Goal: Task Accomplishment & Management: Manage account settings

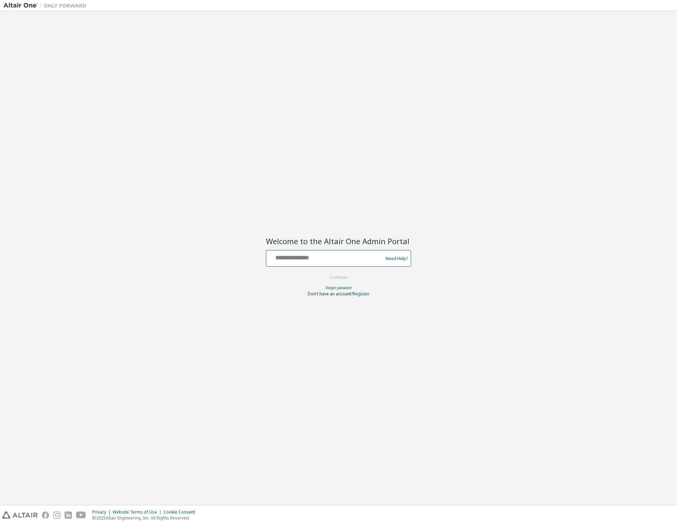
click at [366, 261] on input "text" at bounding box center [325, 257] width 113 height 10
click at [356, 259] on input "text" at bounding box center [325, 257] width 113 height 10
click at [207, 259] on div "Welcome to the Altair One Admin Portal Need Help? Please make sure that you pro…" at bounding box center [338, 258] width 670 height 487
click at [356, 263] on div at bounding box center [325, 258] width 113 height 13
click at [346, 265] on div "Need Help?" at bounding box center [338, 258] width 145 height 17
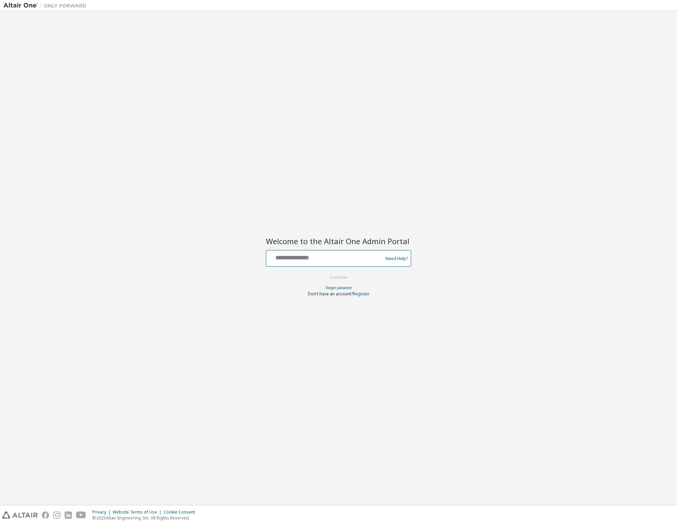
click at [334, 254] on input "text" at bounding box center [325, 257] width 113 height 10
type input "**********"
click at [345, 280] on button "Continue" at bounding box center [339, 277] width 32 height 10
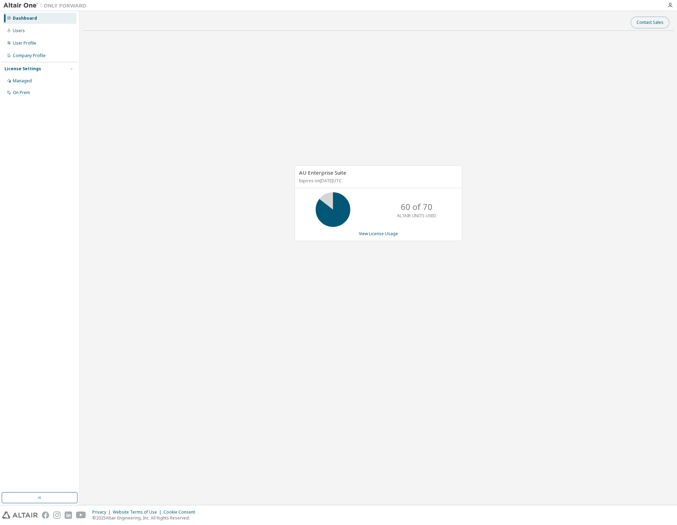
click at [645, 24] on button "Contact Sales" at bounding box center [650, 23] width 39 height 12
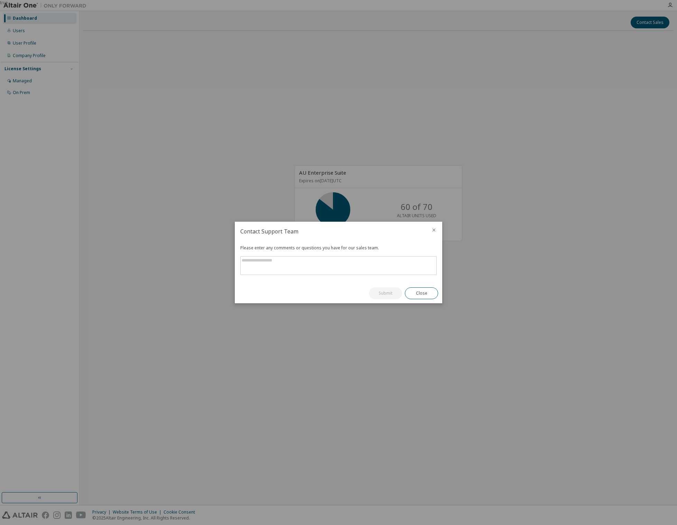
click at [623, 84] on div "true" at bounding box center [338, 262] width 677 height 525
click at [415, 291] on button "Close" at bounding box center [421, 293] width 33 height 12
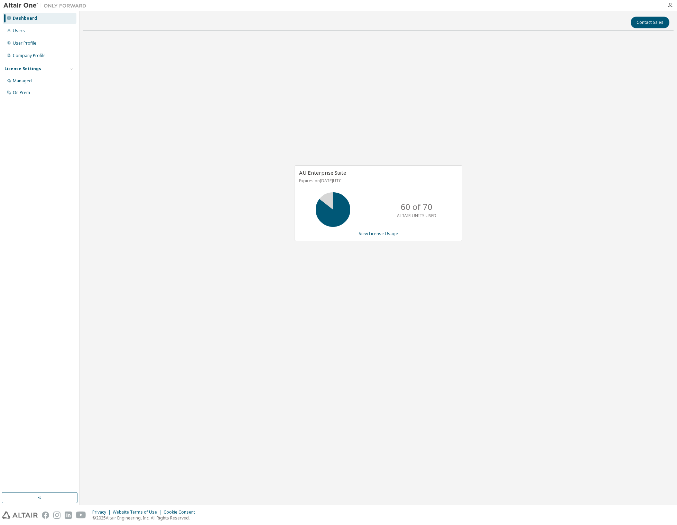
drag, startPoint x: 519, startPoint y: 242, endPoint x: 600, endPoint y: 72, distance: 188.4
click at [522, 237] on div "AU Enterprise Suite Expires on September 25, 2025 UTC 60 of 70 ALTAIR UNITS USE…" at bounding box center [378, 206] width 591 height 341
click at [670, 6] on icon "button" at bounding box center [670, 5] width 6 height 6
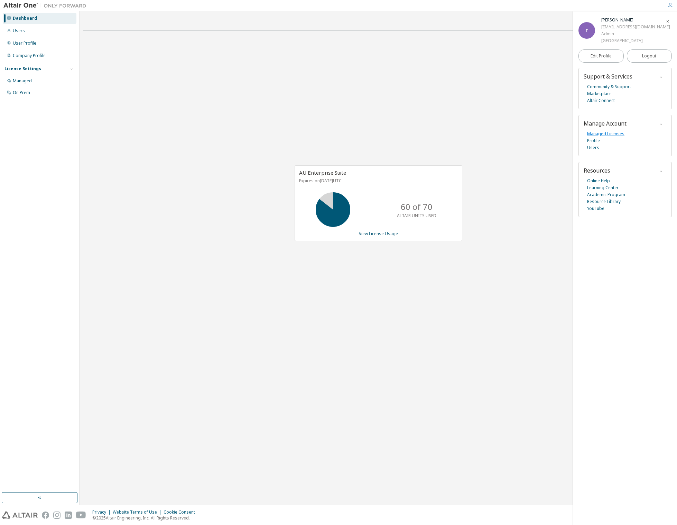
click at [612, 137] on link "Managed Licenses" at bounding box center [605, 133] width 37 height 7
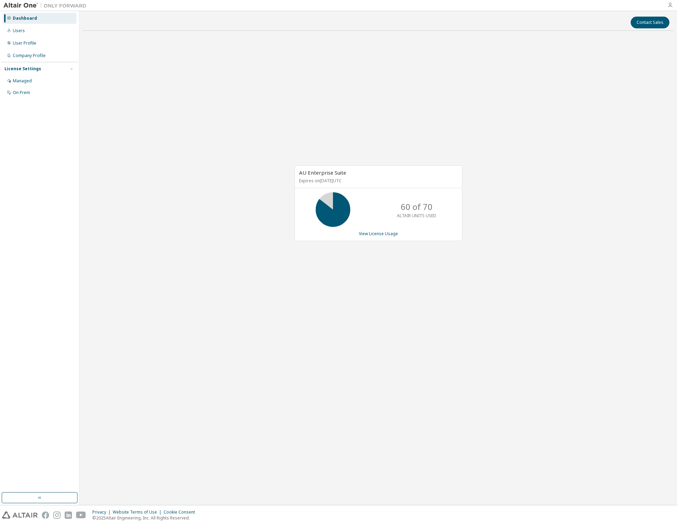
click at [669, 6] on icon "button" at bounding box center [670, 5] width 6 height 6
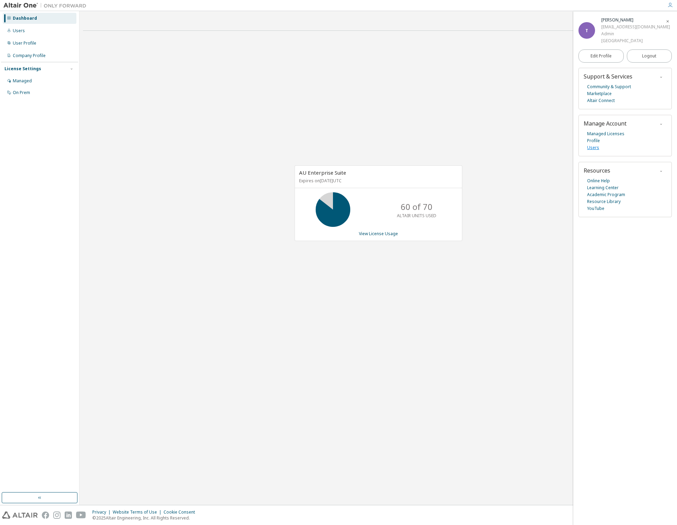
click at [594, 151] on link "Users" at bounding box center [593, 147] width 12 height 7
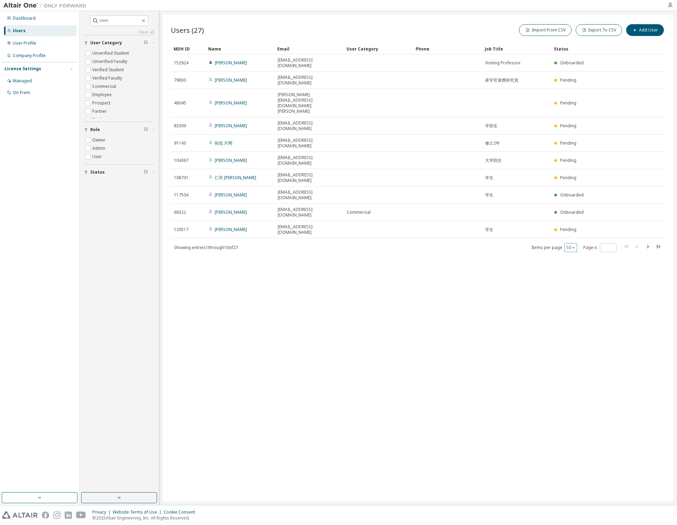
click at [574, 245] on icon "button" at bounding box center [573, 247] width 4 height 4
click at [577, 222] on div "100" at bounding box center [591, 223] width 55 height 8
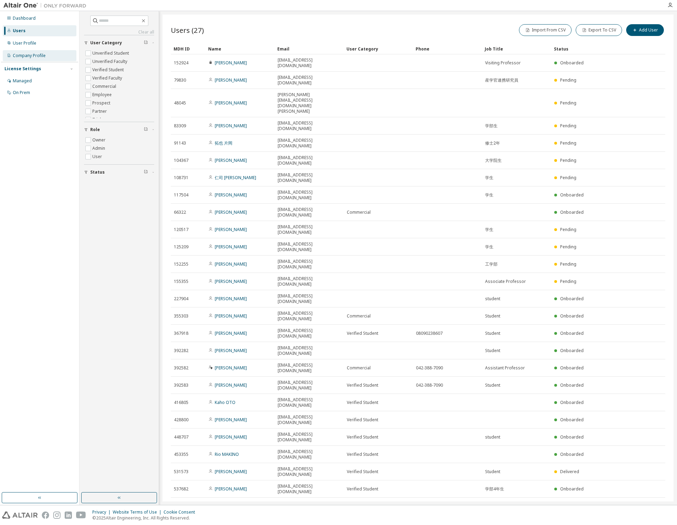
click at [25, 57] on div "Company Profile" at bounding box center [29, 56] width 33 height 6
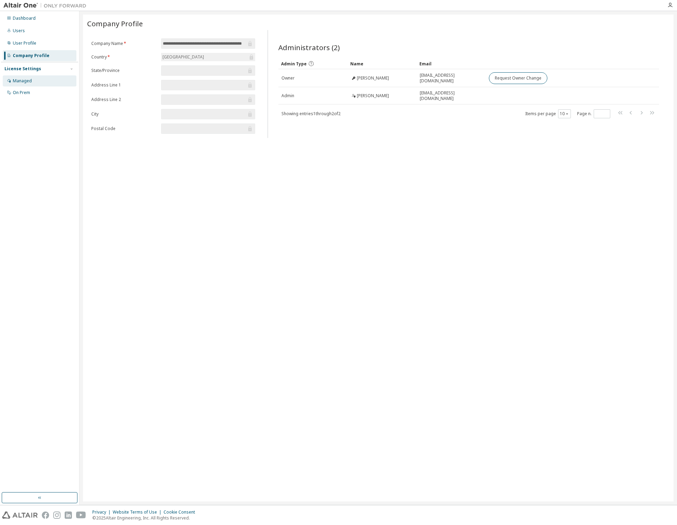
click at [22, 81] on div "Managed" at bounding box center [22, 81] width 19 height 6
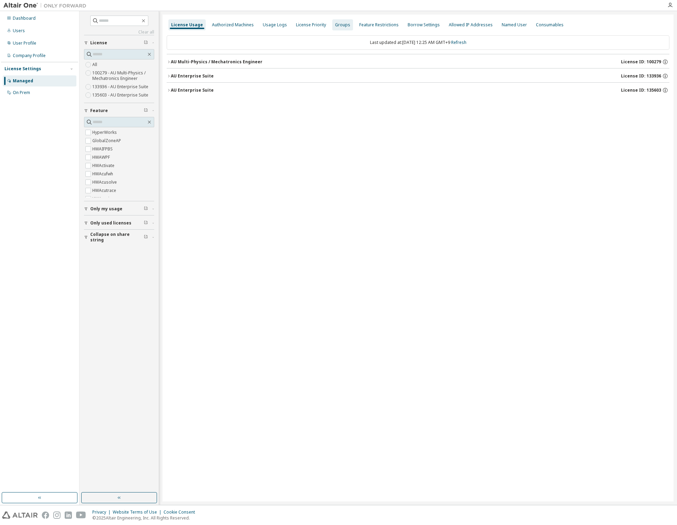
click at [337, 27] on div "Groups" at bounding box center [342, 25] width 15 height 6
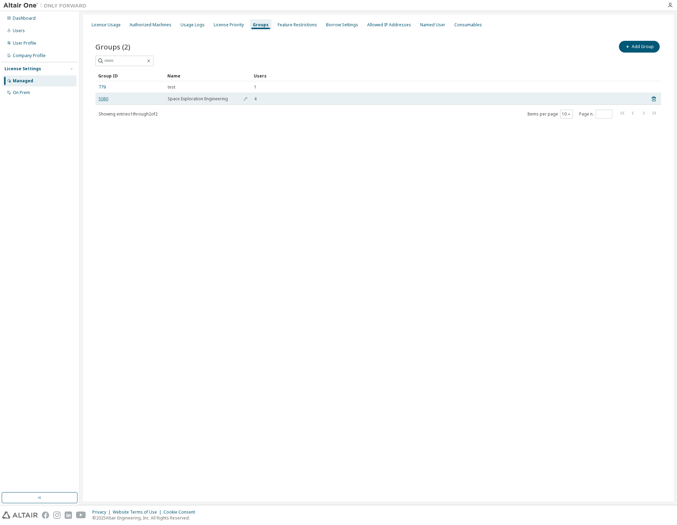
click at [103, 100] on link "5080" at bounding box center [104, 99] width 10 height 6
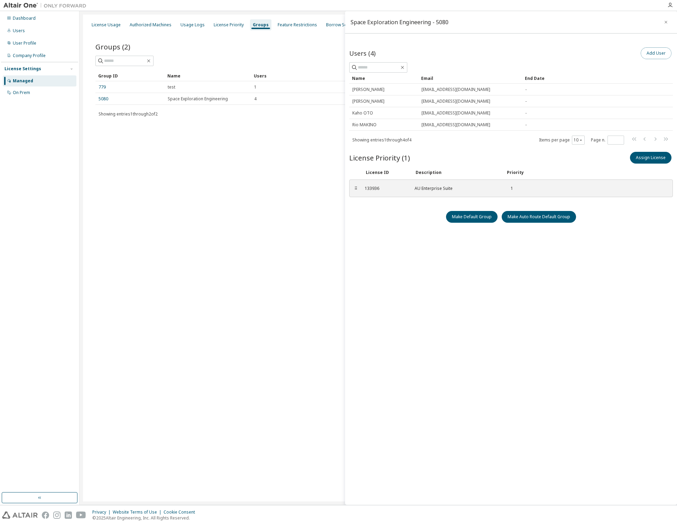
click at [651, 54] on button "Add User" at bounding box center [656, 53] width 31 height 12
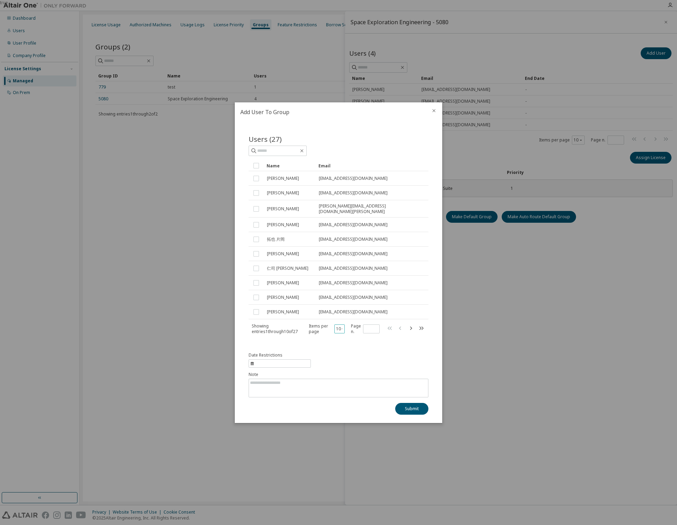
click at [340, 329] on button "10" at bounding box center [339, 329] width 7 height 6
click at [347, 372] on div "100" at bounding box center [362, 370] width 55 height 8
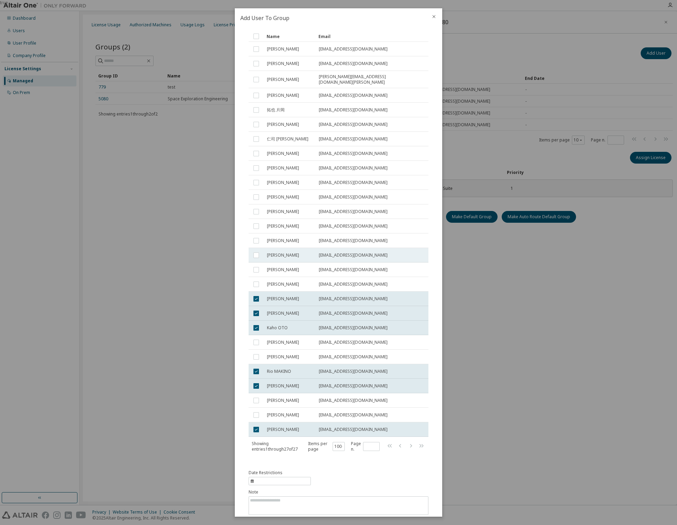
scroll to position [56, 0]
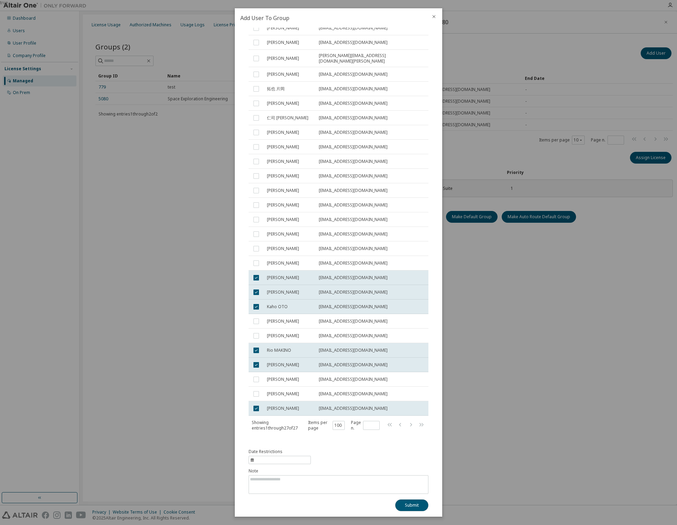
drag, startPoint x: 409, startPoint y: 501, endPoint x: 399, endPoint y: 449, distance: 53.0
click at [399, 450] on div "Date Restrictions Note Submit" at bounding box center [339, 480] width 180 height 62
click at [409, 506] on button "Submit" at bounding box center [411, 505] width 33 height 12
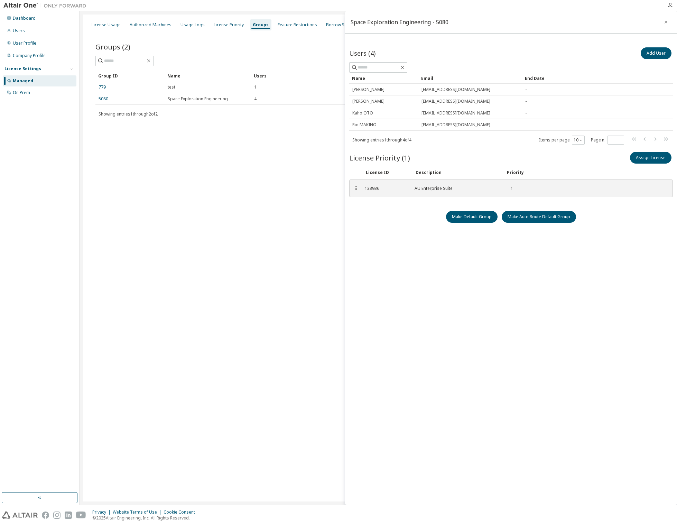
click at [188, 141] on div "License Usage Authorized Machines Usage Logs License Priority Groups Feature Re…" at bounding box center [378, 258] width 591 height 487
drag, startPoint x: 498, startPoint y: 55, endPoint x: 493, endPoint y: 55, distance: 4.5
click at [497, 55] on div "Users (4) Add User" at bounding box center [511, 53] width 324 height 15
click at [101, 100] on link "5080" at bounding box center [104, 99] width 10 height 6
click at [406, 31] on div "Space Exploration Engineering - 5080" at bounding box center [511, 22] width 332 height 22
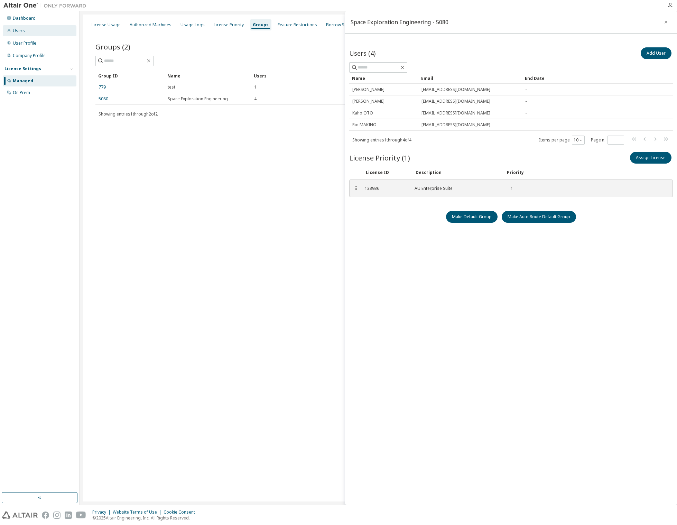
click at [21, 30] on div "Users" at bounding box center [19, 31] width 12 height 6
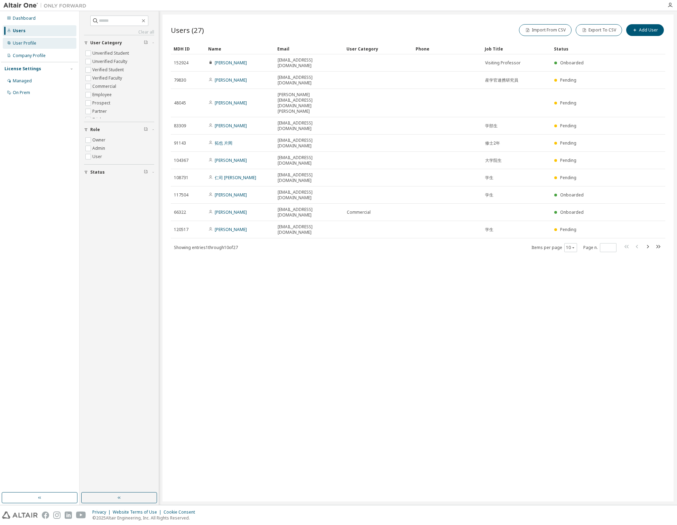
click at [25, 41] on div "User Profile" at bounding box center [25, 43] width 24 height 6
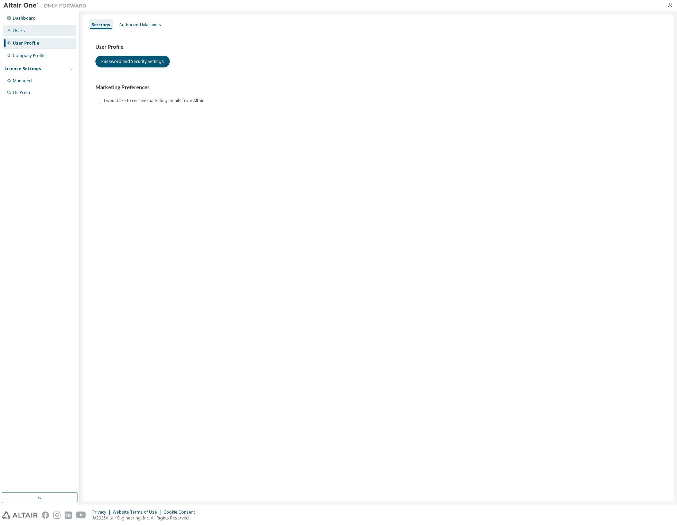
click at [18, 28] on div "Users" at bounding box center [19, 31] width 12 height 6
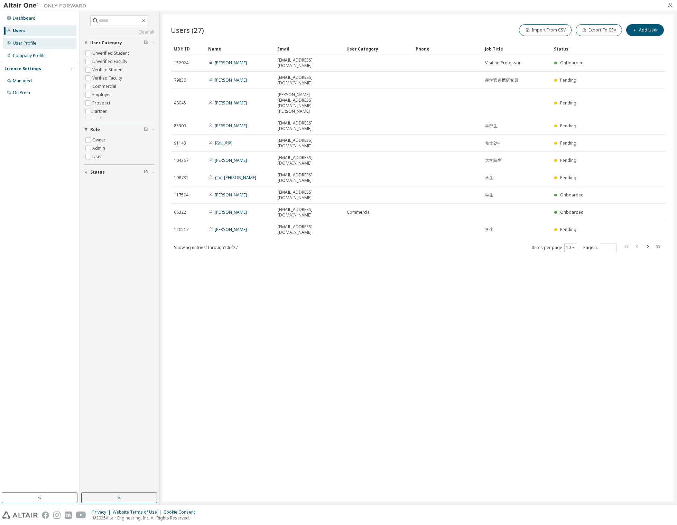
click at [20, 44] on div "User Profile" at bounding box center [25, 43] width 24 height 6
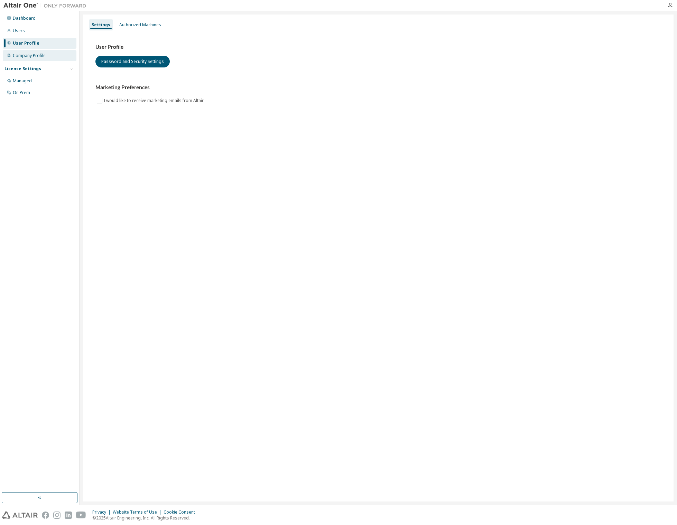
click at [26, 57] on div "Company Profile" at bounding box center [29, 56] width 33 height 6
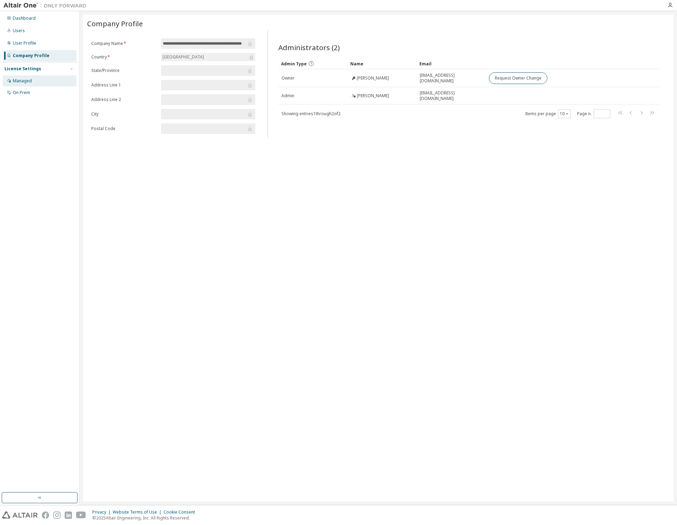
click at [32, 85] on div "Managed" at bounding box center [40, 80] width 74 height 11
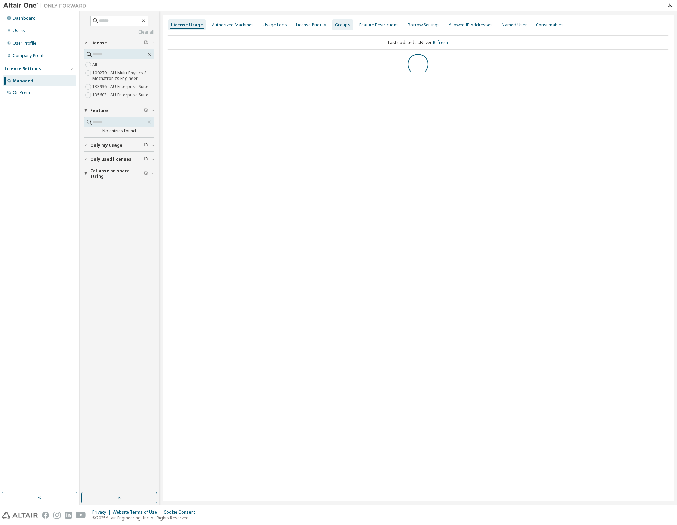
click at [338, 25] on div "Groups" at bounding box center [342, 25] width 15 height 6
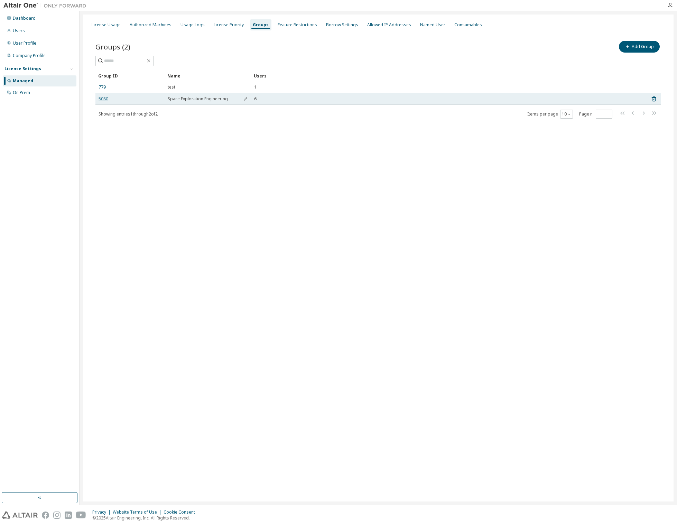
click at [102, 100] on link "5080" at bounding box center [104, 99] width 10 height 6
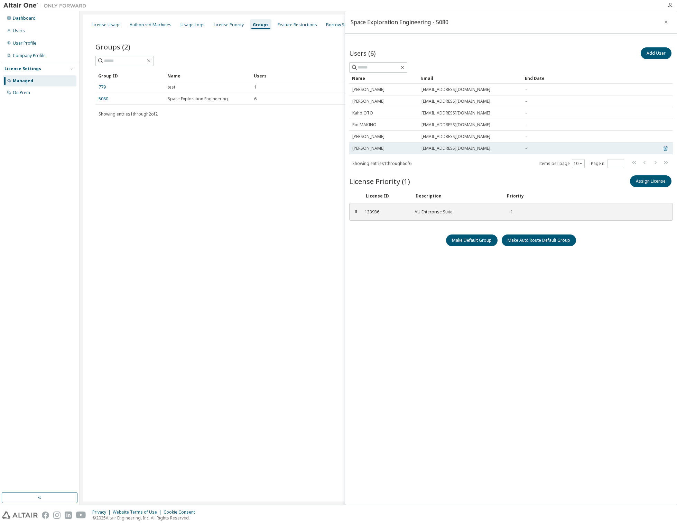
click at [526, 149] on span "-" at bounding box center [525, 149] width 1 height 6
click at [488, 174] on div "License Priority (1) Assign License" at bounding box center [511, 181] width 324 height 15
click at [435, 310] on div "Users (6) Add User Clear Load Save Save As Field Operator Value Select filter S…" at bounding box center [511, 256] width 324 height 420
click at [369, 150] on span "Masami Nakamura" at bounding box center [368, 149] width 32 height 6
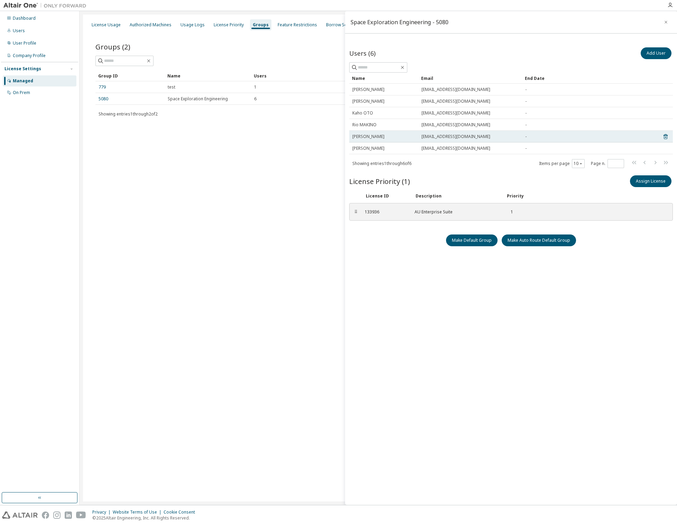
click at [366, 140] on td "Ryota Ogawa" at bounding box center [383, 137] width 69 height 12
click at [101, 27] on div "License Usage" at bounding box center [106, 25] width 29 height 6
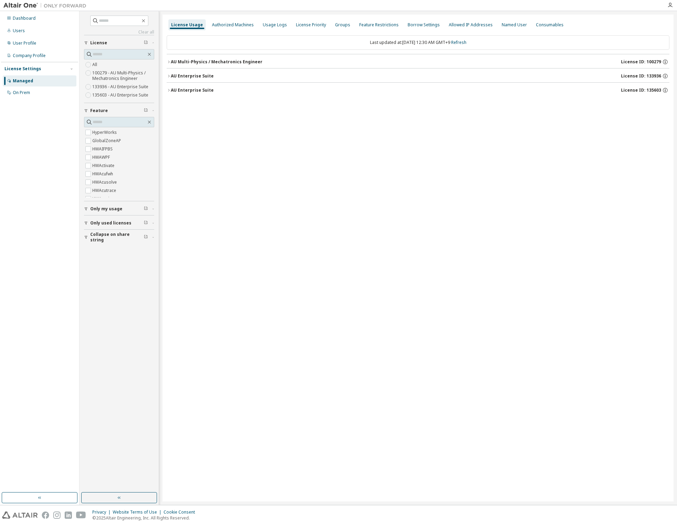
click at [168, 62] on icon "button" at bounding box center [169, 62] width 4 height 4
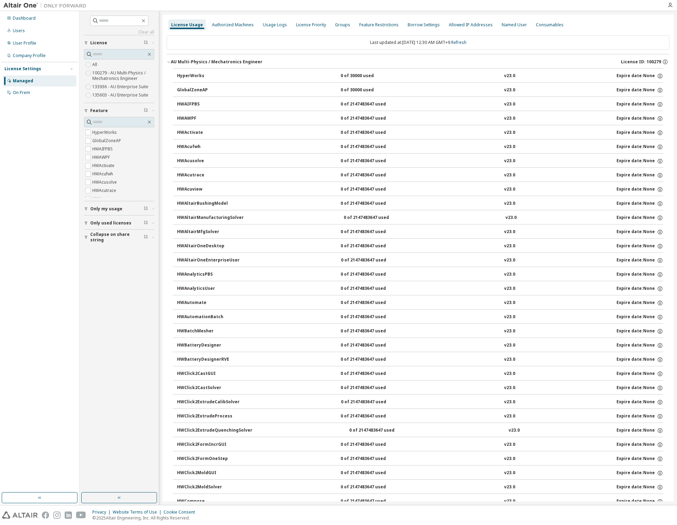
click at [169, 62] on icon "button" at bounding box center [169, 62] width 4 height 4
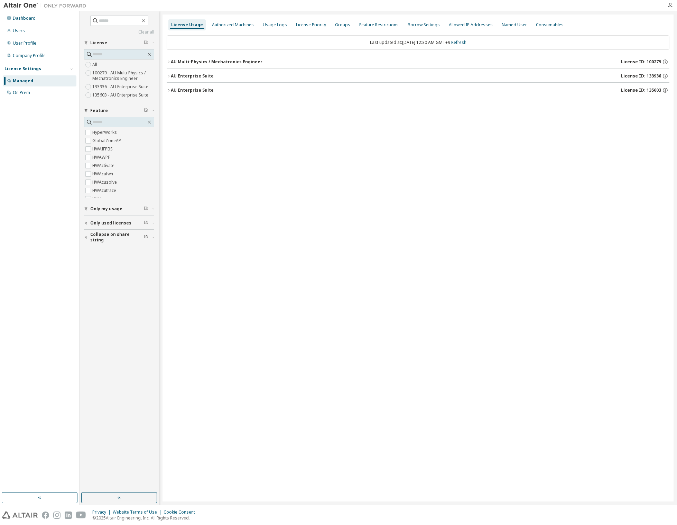
click at [170, 77] on icon "button" at bounding box center [169, 76] width 4 height 4
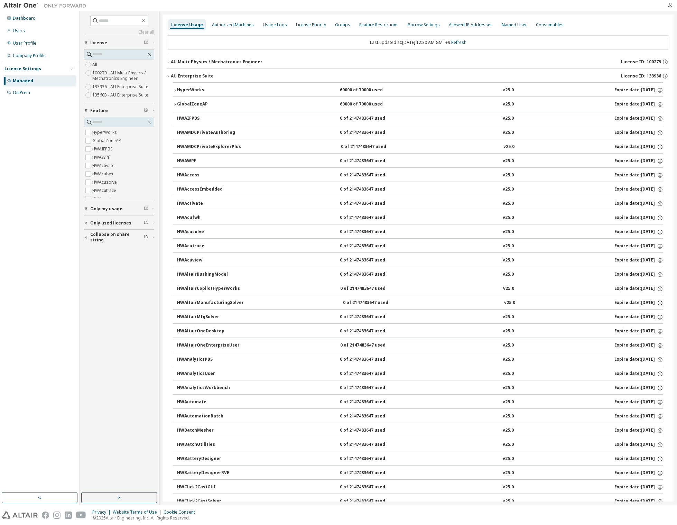
click at [170, 77] on icon "button" at bounding box center [169, 76] width 4 height 4
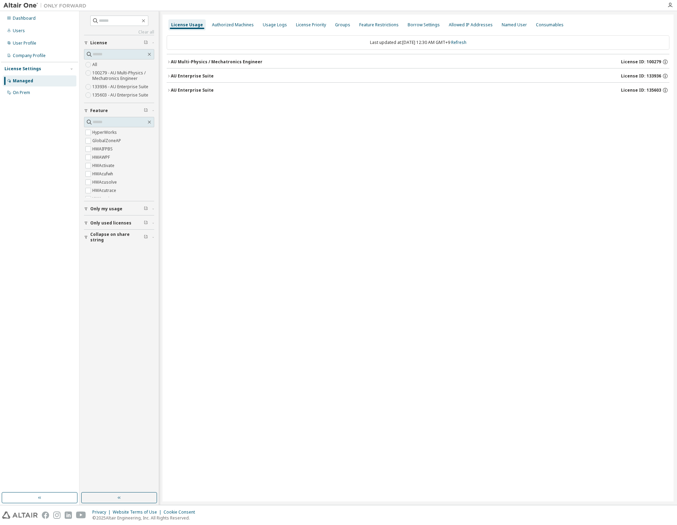
click at [171, 91] on div "AU Enterprise Suite" at bounding box center [192, 90] width 43 height 6
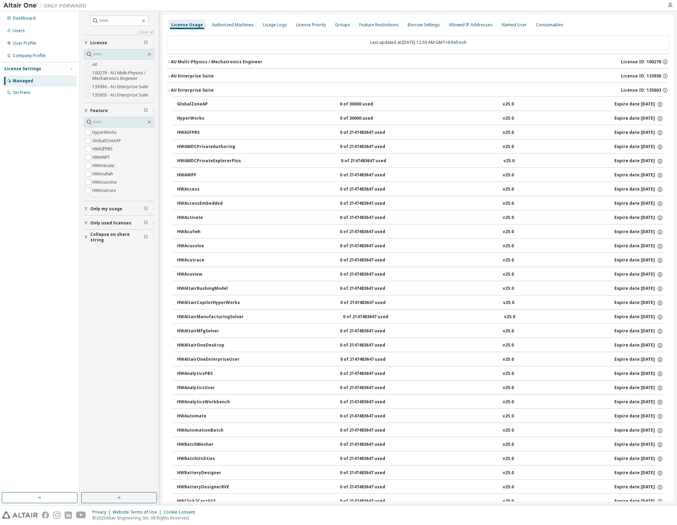
click at [169, 89] on icon "button" at bounding box center [169, 90] width 4 height 4
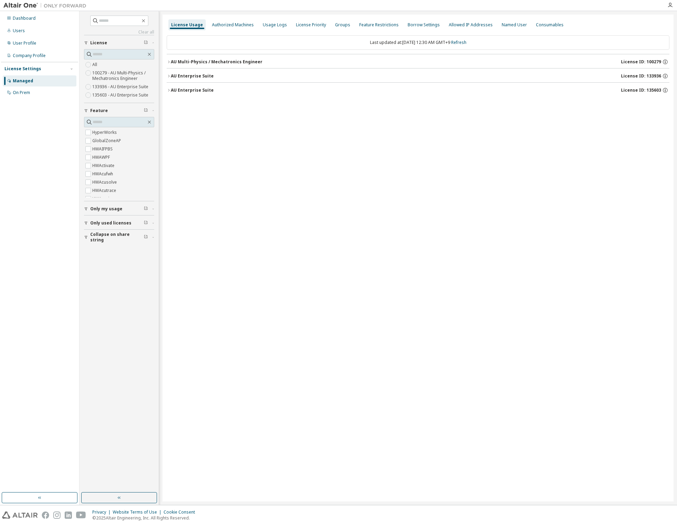
click at [338, 145] on div "License Usage Authorized Machines Usage Logs License Priority Groups Feature Re…" at bounding box center [417, 258] width 511 height 487
click at [270, 26] on div "Usage Logs" at bounding box center [275, 25] width 24 height 6
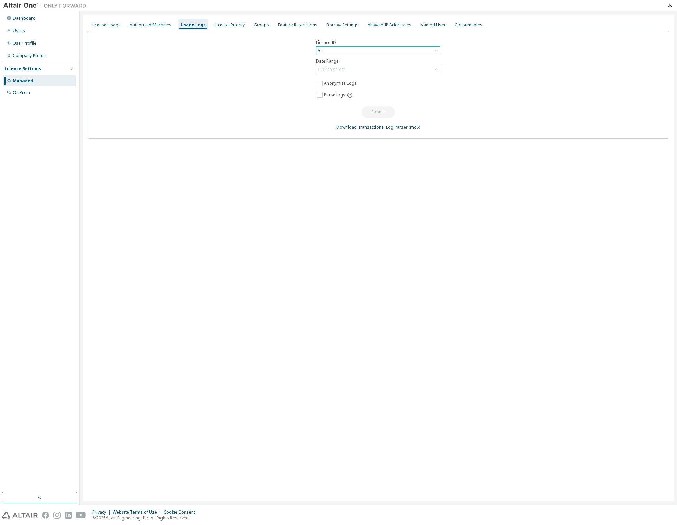
click at [344, 52] on div "All" at bounding box center [378, 51] width 124 height 8
click at [344, 72] on div "Click to select" at bounding box center [331, 70] width 27 height 6
click at [342, 90] on li "Last 30 days" at bounding box center [378, 88] width 122 height 9
click at [381, 112] on button "Submit" at bounding box center [378, 112] width 33 height 12
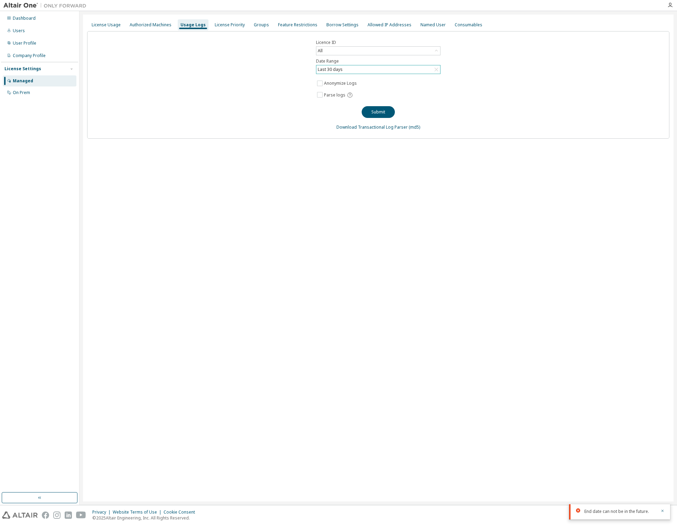
click at [336, 71] on div "Last 30 days" at bounding box center [330, 70] width 27 height 8
click at [338, 88] on li "Last 30 days" at bounding box center [378, 88] width 122 height 9
click at [280, 88] on div "Licence ID All Date Range Last 30 days Anonymize Logs Parse logs Submit Downloa…" at bounding box center [378, 85] width 582 height 108
click at [371, 115] on button "Submit" at bounding box center [378, 112] width 33 height 12
click at [347, 52] on div "All" at bounding box center [378, 51] width 124 height 8
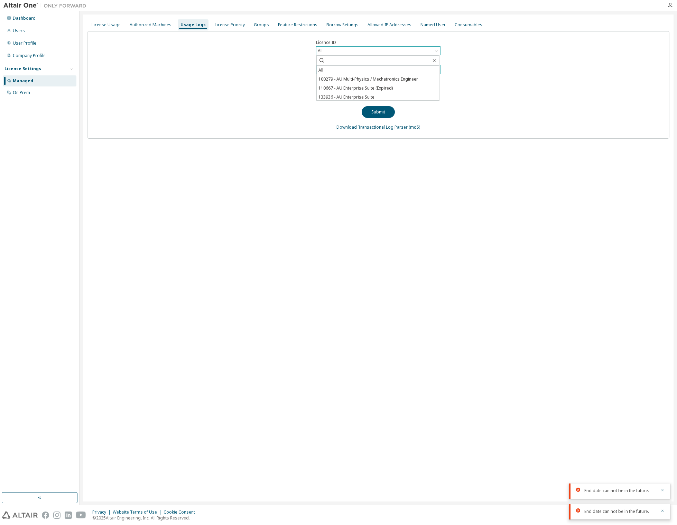
click at [347, 52] on div "All" at bounding box center [378, 51] width 124 height 8
click at [335, 67] on div "Last 30 days" at bounding box center [330, 70] width 27 height 8
click at [368, 108] on li "Custom Date Range" at bounding box center [378, 106] width 122 height 9
click at [341, 83] on input "**********" at bounding box center [375, 82] width 114 height 7
select select "*"
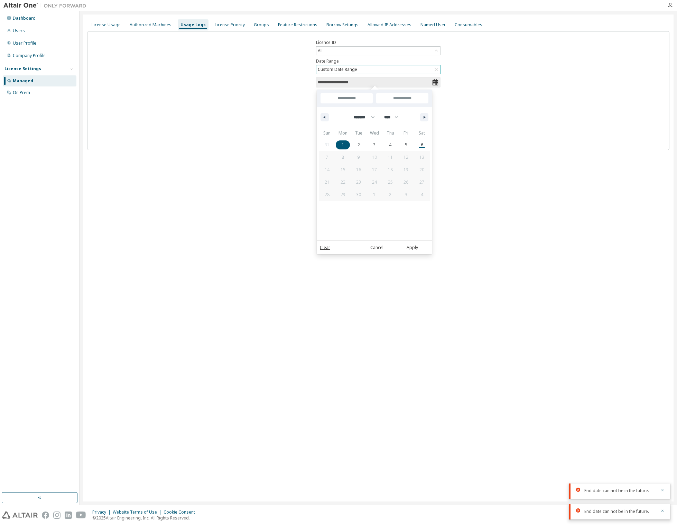
click at [343, 147] on span "1" at bounding box center [343, 145] width 2 height 12
type input "*"
type input "**********"
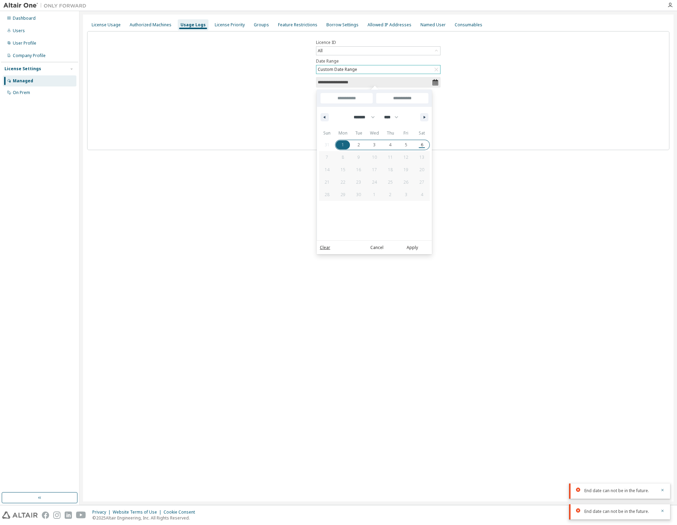
click at [426, 146] on span "6" at bounding box center [422, 144] width 16 height 9
type input "*"
type input "**********"
click at [413, 248] on button "Apply" at bounding box center [412, 248] width 33 height 8
click at [377, 125] on button "Submit" at bounding box center [378, 124] width 33 height 12
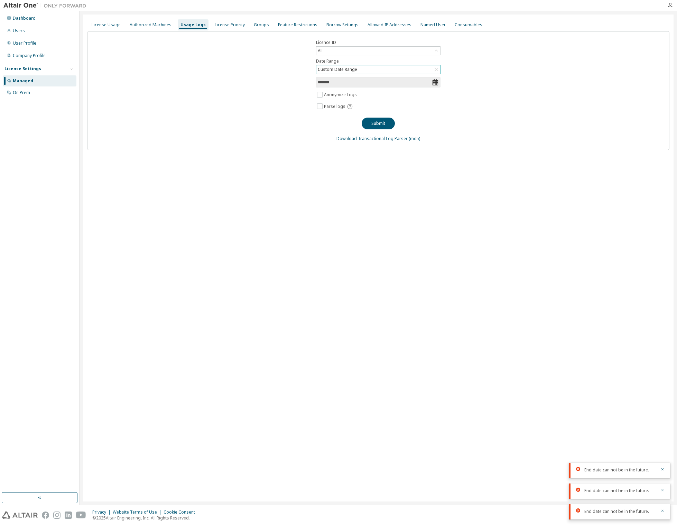
click at [406, 87] on span "*******" at bounding box center [378, 82] width 124 height 10
click at [399, 82] on input "*******" at bounding box center [375, 82] width 114 height 7
select select "*"
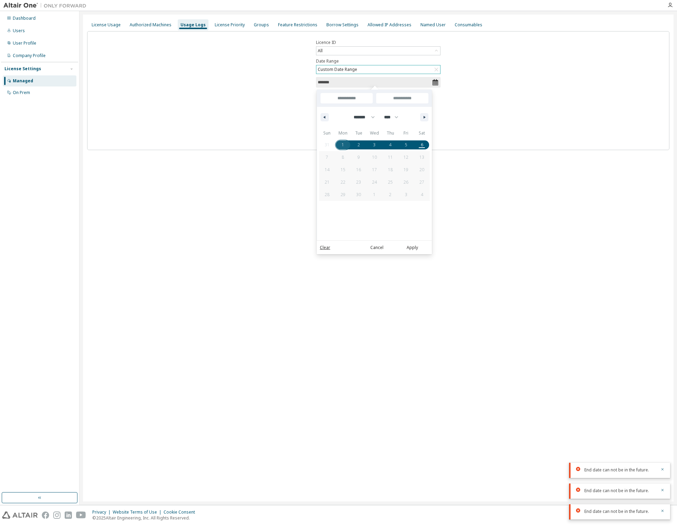
click at [341, 145] on span "1" at bounding box center [343, 144] width 16 height 9
type input "*"
click at [400, 145] on span "5" at bounding box center [406, 144] width 16 height 9
type input "**********"
click at [410, 249] on button "Apply" at bounding box center [412, 248] width 33 height 8
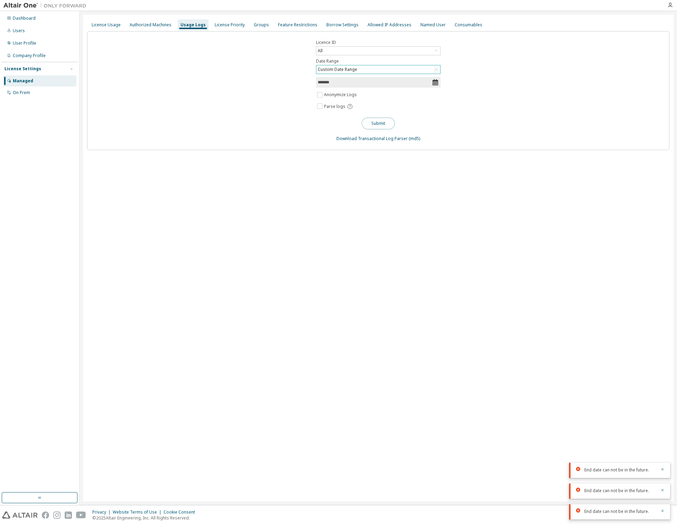
click at [377, 124] on button "Submit" at bounding box center [378, 124] width 33 height 12
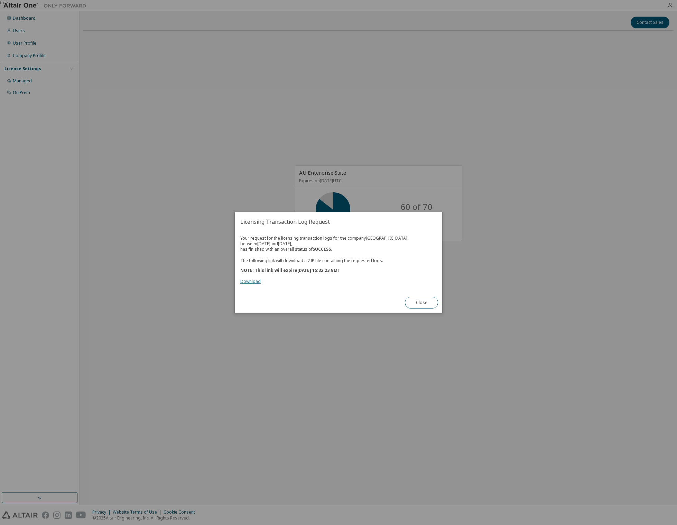
click at [252, 281] on link "Download" at bounding box center [250, 282] width 20 height 6
click at [419, 301] on button "Close" at bounding box center [421, 303] width 33 height 12
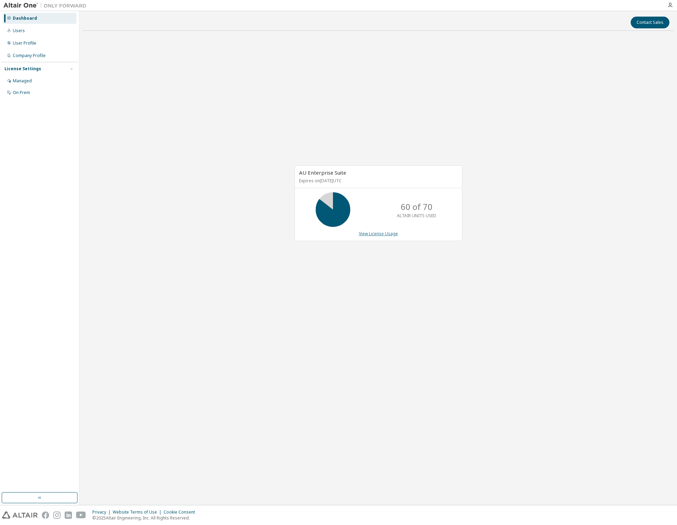
click at [384, 234] on link "View License Usage" at bounding box center [378, 234] width 39 height 6
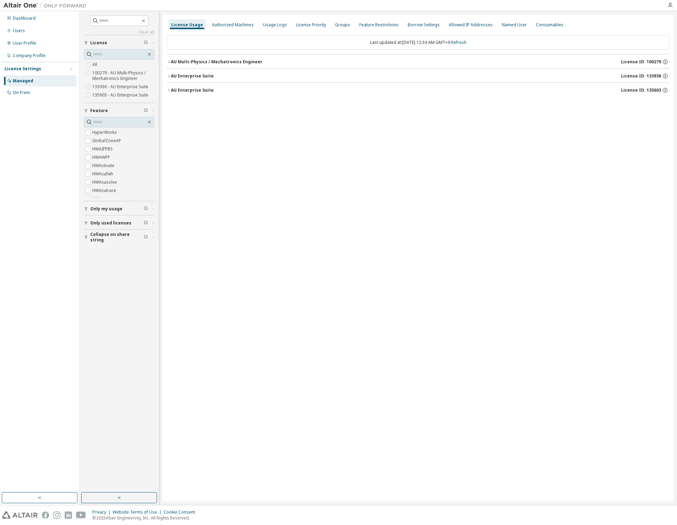
drag, startPoint x: 307, startPoint y: 129, endPoint x: 308, endPoint y: 120, distance: 8.4
click at [307, 126] on div "License Usage Authorized Machines Usage Logs License Priority Groups Feature Re…" at bounding box center [417, 258] width 511 height 487
click at [294, 128] on div "License Usage Authorized Machines Usage Logs License Priority Groups Feature Re…" at bounding box center [417, 258] width 511 height 487
click at [233, 212] on div "License Usage Authorized Machines Usage Logs License Priority Groups Feature Re…" at bounding box center [417, 258] width 511 height 487
click at [110, 66] on div "All 100279 - AU Multi-Physics / Mechatronics Engineer 133936 - AU Enterprise Su…" at bounding box center [119, 80] width 70 height 39
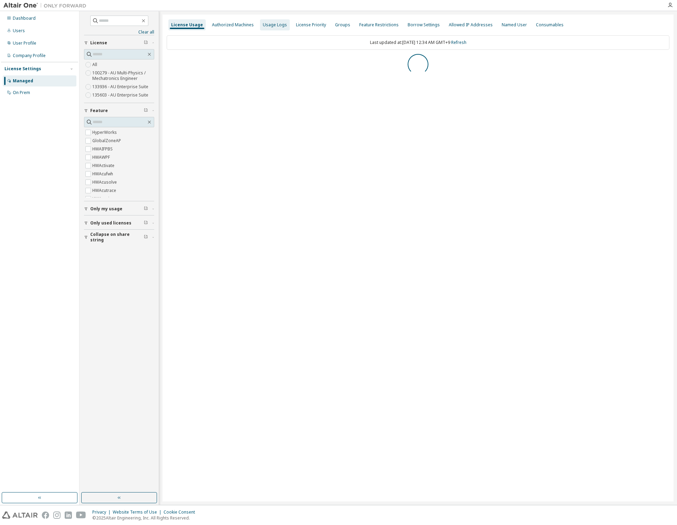
click at [269, 26] on div "Usage Logs" at bounding box center [275, 25] width 24 height 6
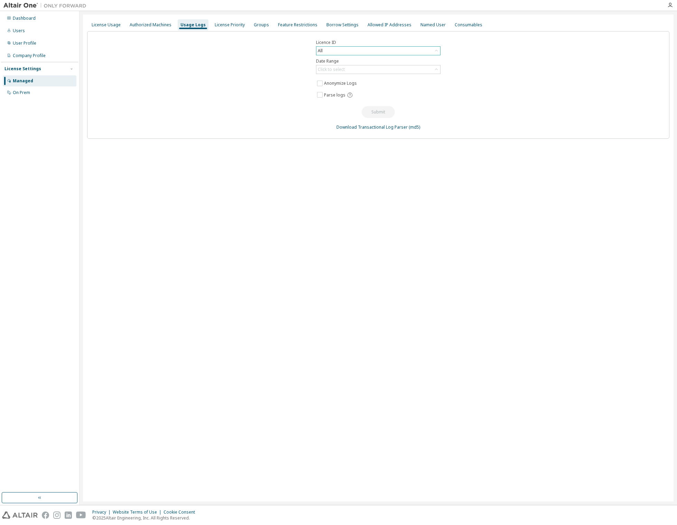
click at [422, 54] on div "All" at bounding box center [378, 51] width 124 height 8
click at [339, 72] on li "All" at bounding box center [378, 70] width 122 height 9
click at [345, 69] on div "Click to select" at bounding box center [378, 69] width 124 height 8
click at [335, 91] on li "Last 30 days" at bounding box center [378, 88] width 122 height 9
click at [381, 115] on button "Submit" at bounding box center [378, 112] width 33 height 12
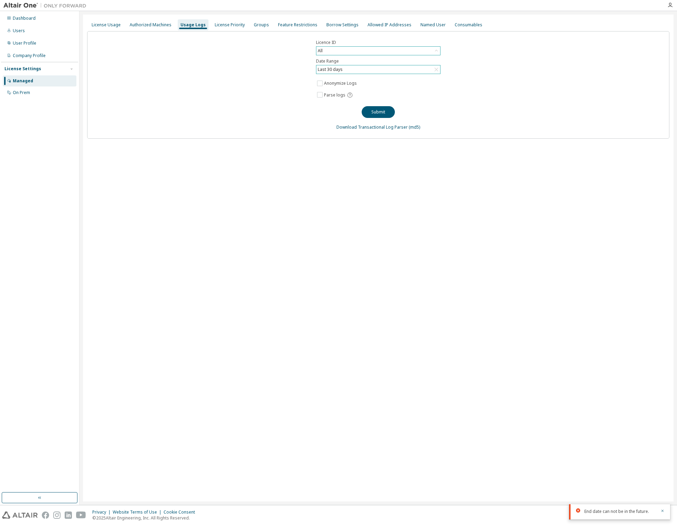
click at [298, 169] on div "License Usage Authorized Machines Usage Logs License Priority Groups Feature Re…" at bounding box center [378, 258] width 591 height 487
click at [359, 70] on div "Last 30 days" at bounding box center [378, 69] width 124 height 8
click at [342, 107] on li "Custom Date Range" at bounding box center [378, 106] width 122 height 9
click at [435, 83] on icon at bounding box center [435, 82] width 7 height 7
click at [434, 84] on icon at bounding box center [436, 82] width 6 height 6
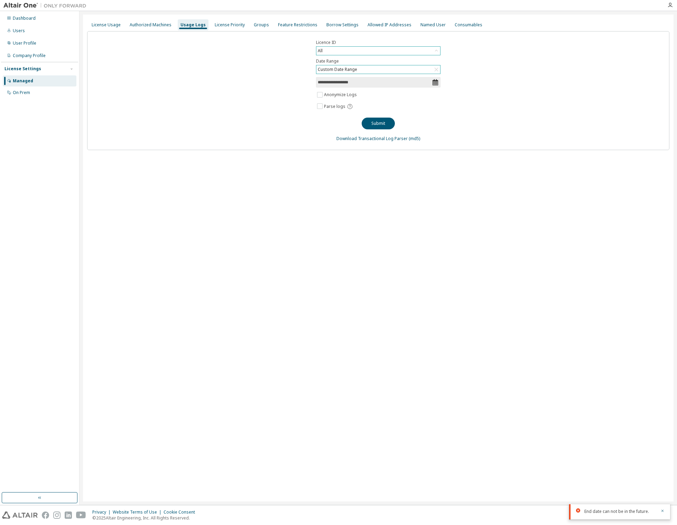
click at [381, 82] on input "**********" at bounding box center [375, 82] width 114 height 7
click at [327, 118] on button "button" at bounding box center [324, 117] width 8 height 8
select select "*"
click at [409, 147] on span "1" at bounding box center [406, 144] width 16 height 9
type input "*"
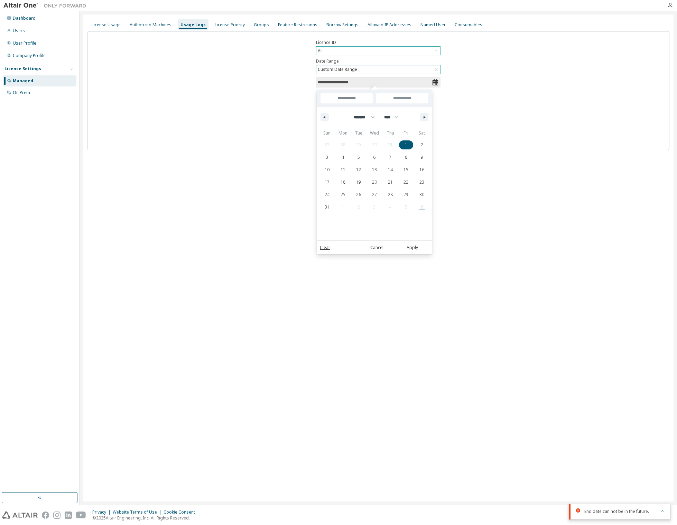
type input "*"
type input "**********"
click at [329, 209] on span "31" at bounding box center [327, 207] width 16 height 9
type input "**********"
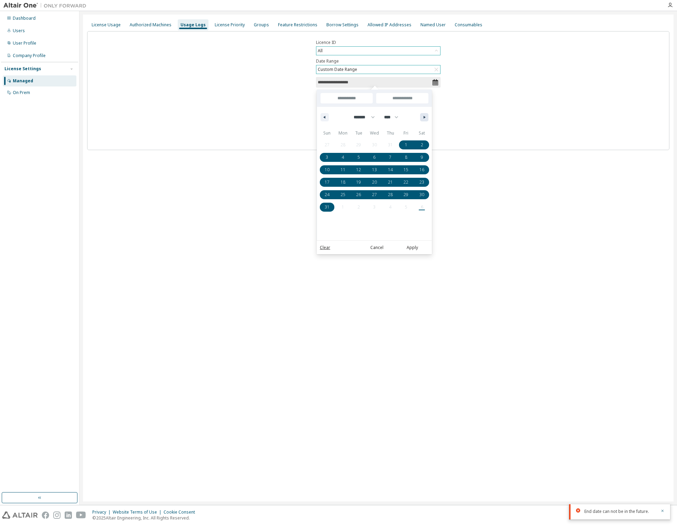
click at [424, 117] on icon "button" at bounding box center [425, 117] width 3 height 3
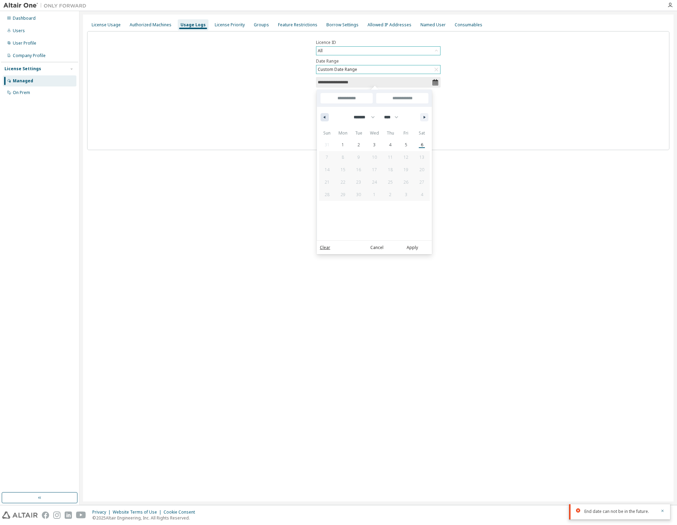
click at [324, 118] on icon "button" at bounding box center [323, 117] width 3 height 3
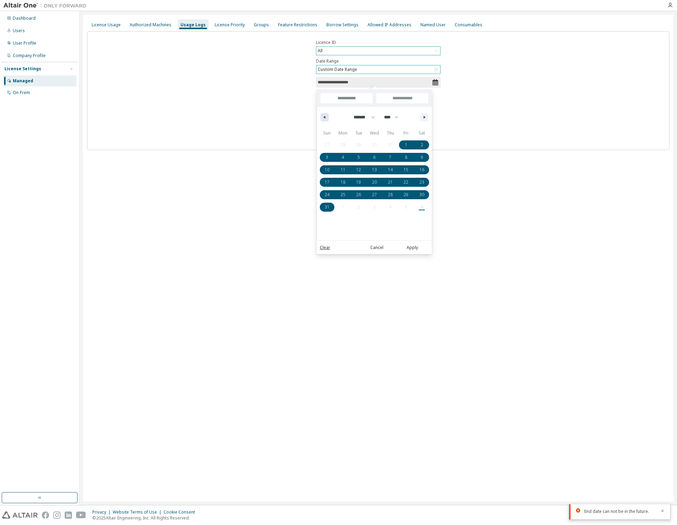
select select "*"
click at [393, 96] on input "**********" at bounding box center [402, 98] width 52 height 10
click at [414, 251] on button "Apply" at bounding box center [412, 248] width 33 height 8
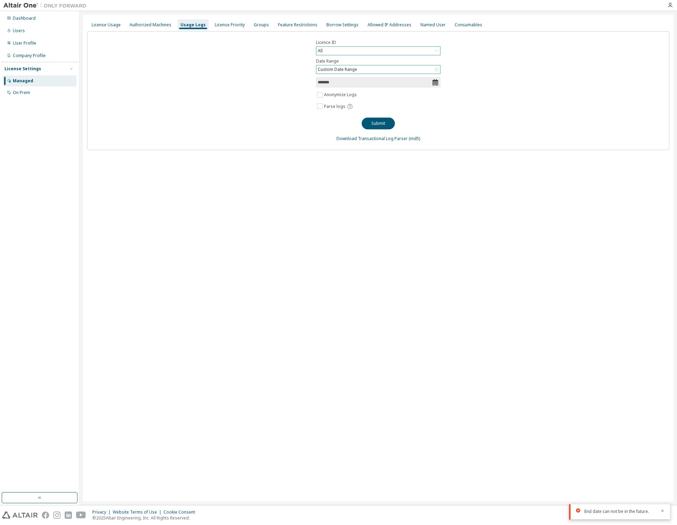
click at [407, 239] on div "License Usage Authorized Machines Usage Logs License Priority Groups Feature Re…" at bounding box center [378, 258] width 591 height 487
click at [374, 122] on button "Submit" at bounding box center [378, 124] width 33 height 12
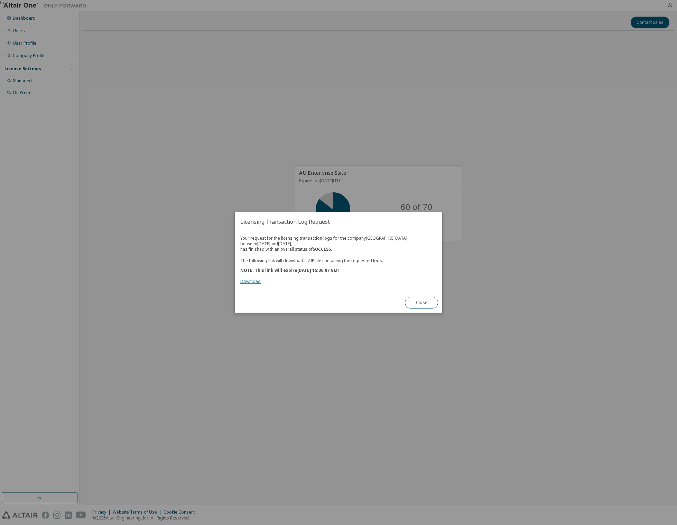
click at [249, 281] on link "Download" at bounding box center [250, 282] width 20 height 6
drag, startPoint x: 403, startPoint y: 298, endPoint x: 414, endPoint y: 301, distance: 10.8
click at [404, 298] on div "Close" at bounding box center [421, 303] width 41 height 20
click at [414, 301] on button "Close" at bounding box center [421, 303] width 33 height 12
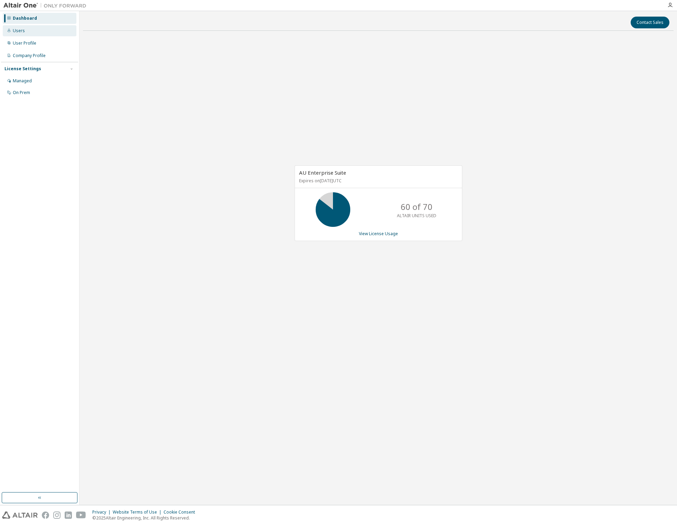
click at [25, 33] on div "Users" at bounding box center [40, 30] width 74 height 11
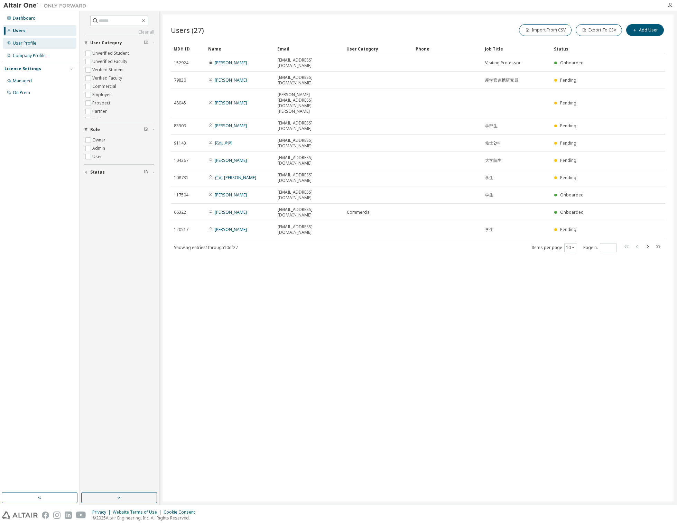
click at [41, 44] on div "User Profile" at bounding box center [40, 43] width 74 height 11
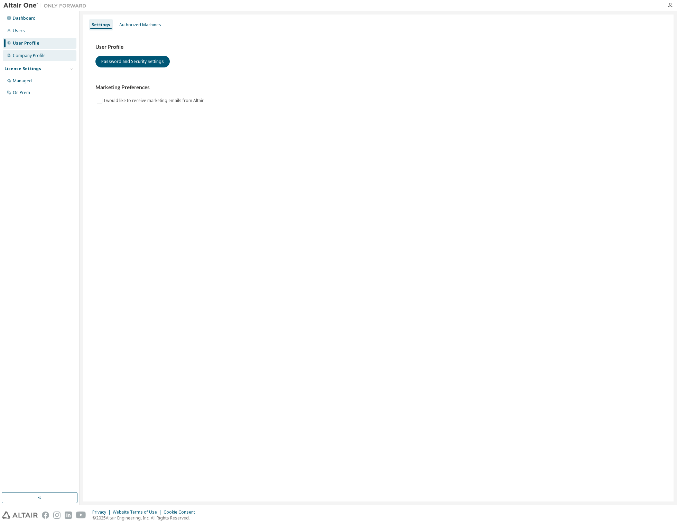
click at [39, 57] on div "Company Profile" at bounding box center [29, 56] width 33 height 6
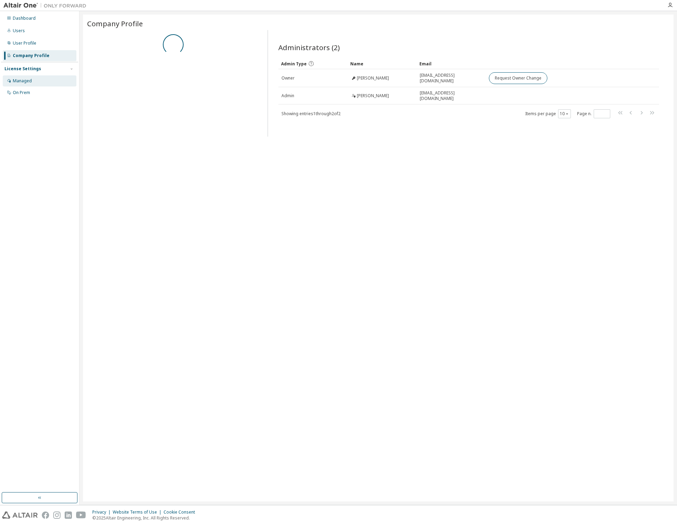
click at [26, 83] on div "Managed" at bounding box center [22, 81] width 19 height 6
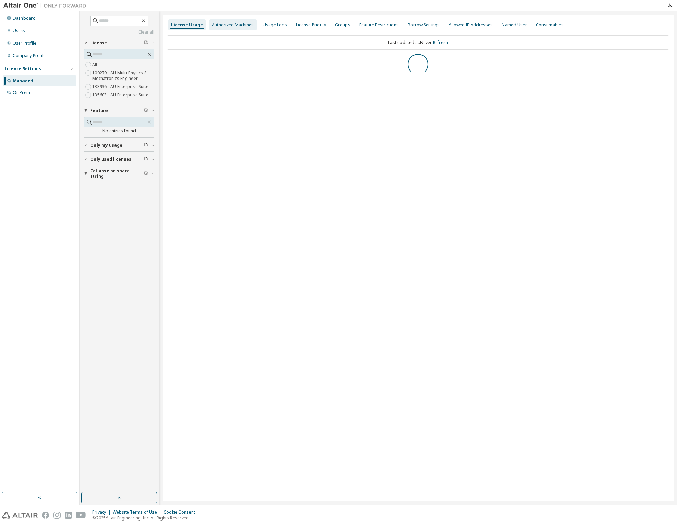
click at [243, 26] on div "Authorized Machines" at bounding box center [233, 25] width 42 height 6
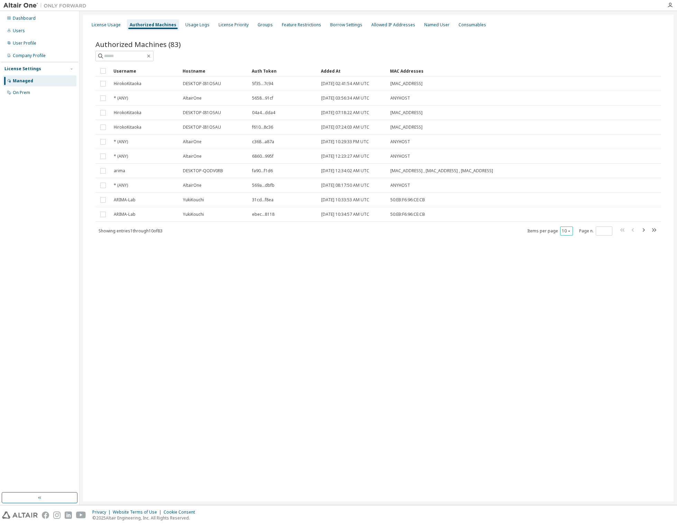
click at [569, 232] on icon "button" at bounding box center [569, 231] width 4 height 4
click at [578, 273] on div "100" at bounding box center [587, 273] width 55 height 8
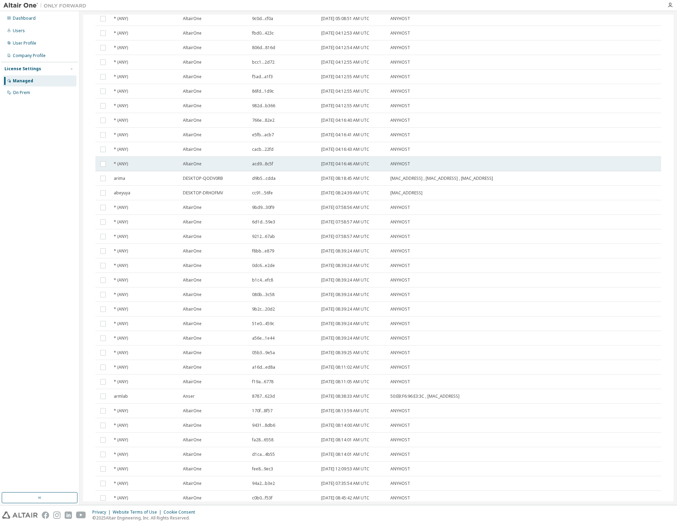
scroll to position [817, 0]
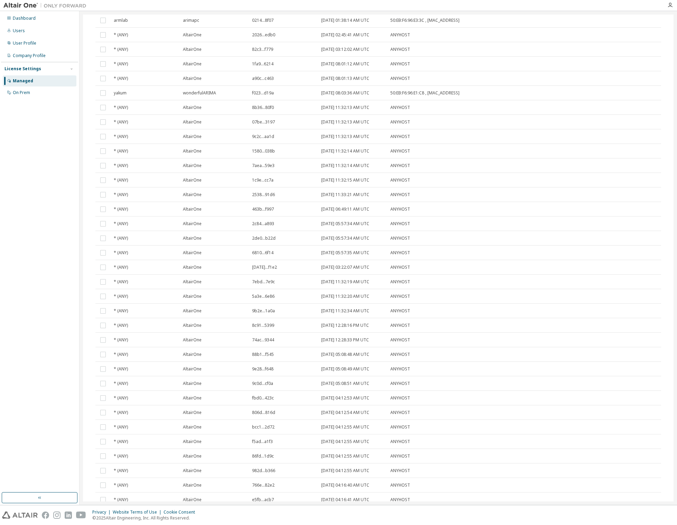
scroll to position [0, 0]
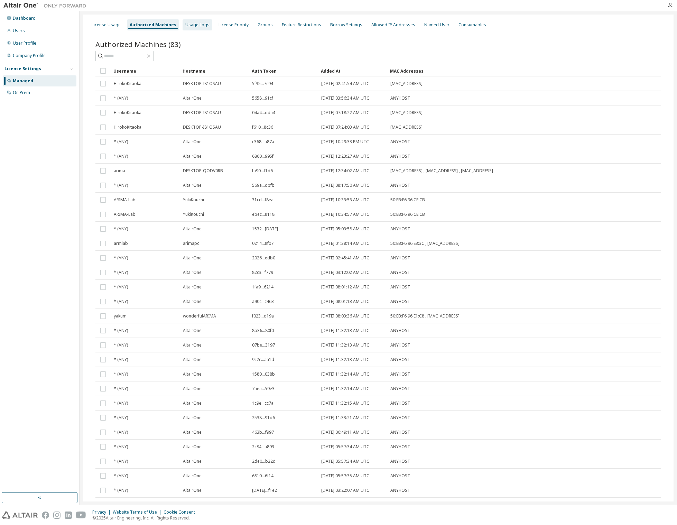
click at [196, 24] on div "Usage Logs" at bounding box center [197, 25] width 24 height 6
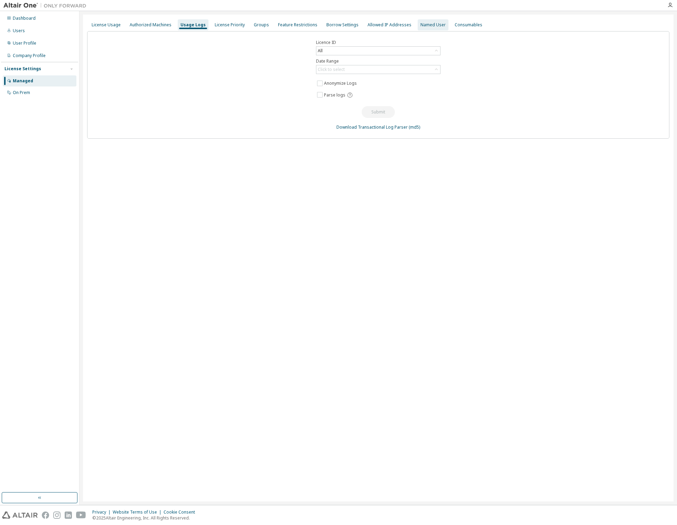
click at [429, 24] on div "Named User" at bounding box center [432, 25] width 25 height 6
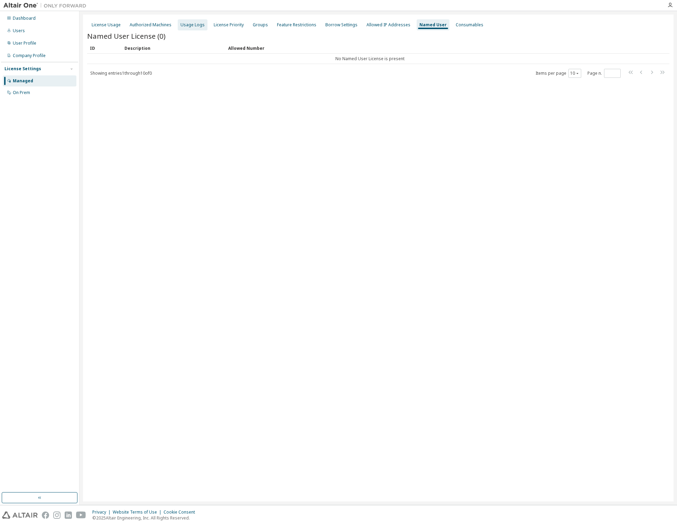
click at [185, 23] on div "Usage Logs" at bounding box center [192, 25] width 24 height 6
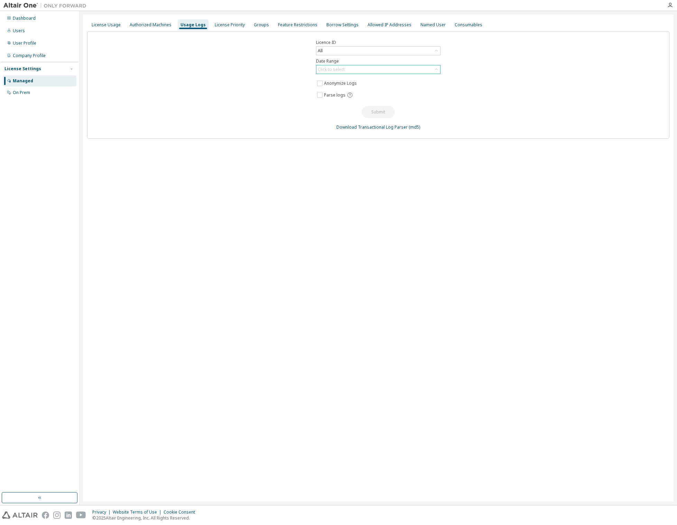
click at [345, 71] on div "Click to select" at bounding box center [331, 70] width 29 height 8
click at [332, 108] on li "Custom Date Range" at bounding box center [378, 106] width 122 height 9
click at [332, 82] on input "**********" at bounding box center [375, 82] width 114 height 7
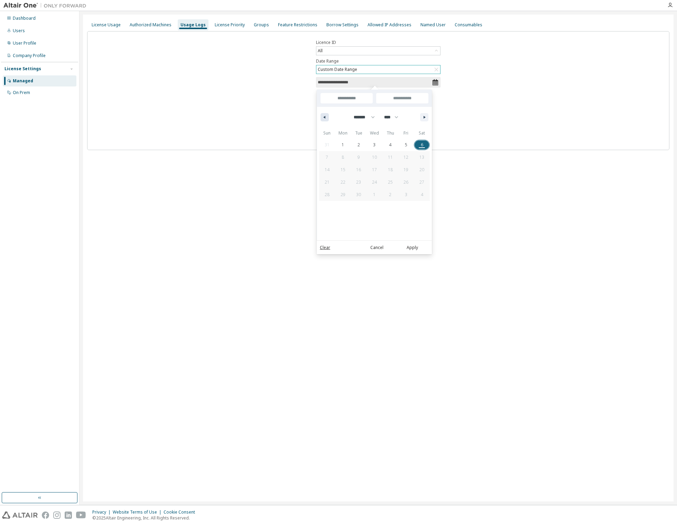
click at [322, 117] on icon "button" at bounding box center [323, 117] width 3 height 3
click at [323, 117] on icon "button" at bounding box center [323, 117] width 3 height 3
select select "*"
click at [360, 145] on span "1" at bounding box center [358, 145] width 2 height 12
type input "*"
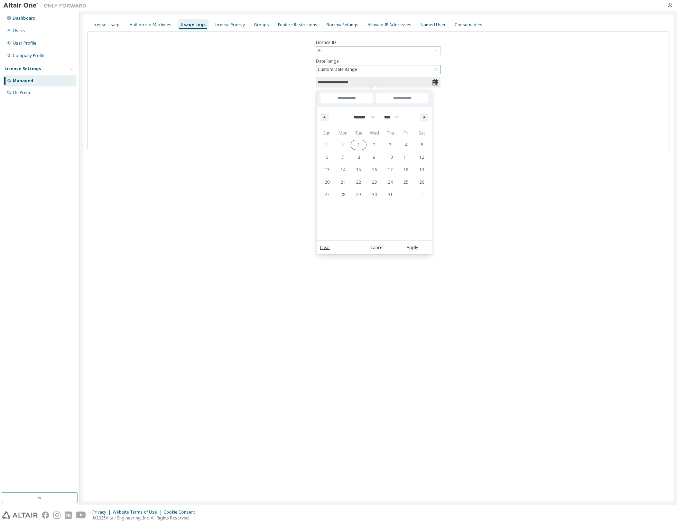
type input "*"
type input "**********"
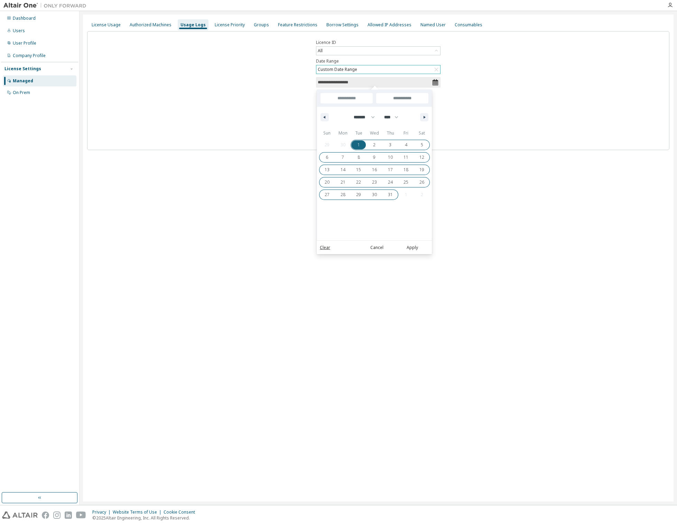
click at [389, 198] on span "31" at bounding box center [390, 194] width 5 height 12
type input "**********"
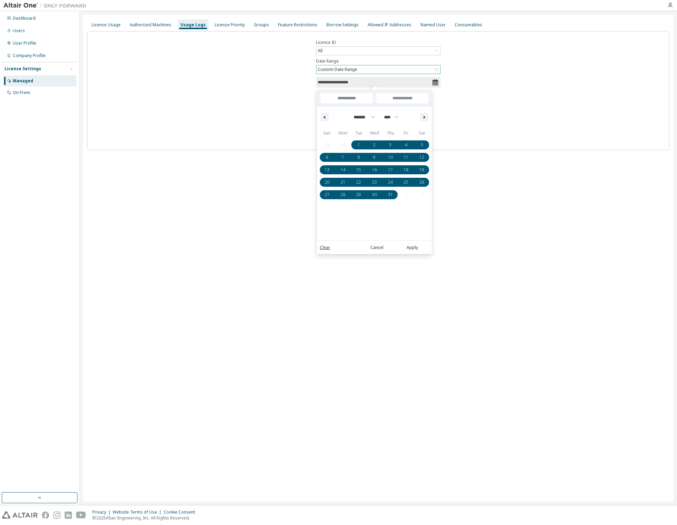
click at [348, 96] on input "**********" at bounding box center [346, 98] width 52 height 10
click at [348, 98] on input "**********" at bounding box center [346, 98] width 52 height 10
click at [326, 119] on button "button" at bounding box center [324, 117] width 8 height 8
select select "*"
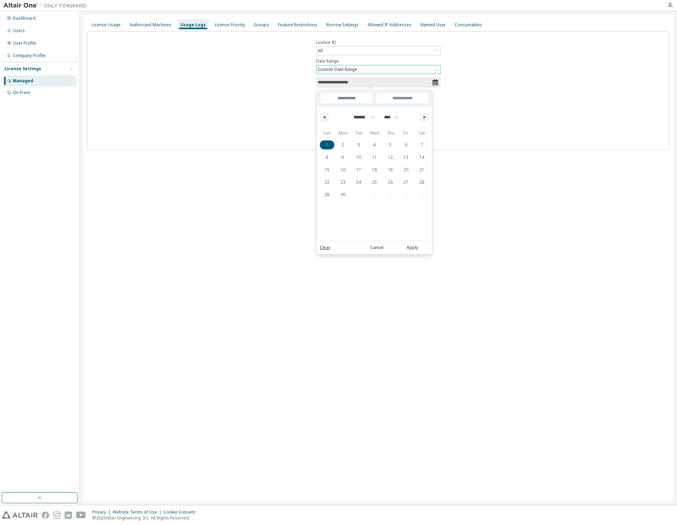
click at [326, 145] on span "1" at bounding box center [327, 145] width 2 height 12
type input "**********"
click at [426, 117] on icon "button" at bounding box center [425, 117] width 3 height 3
select select "*"
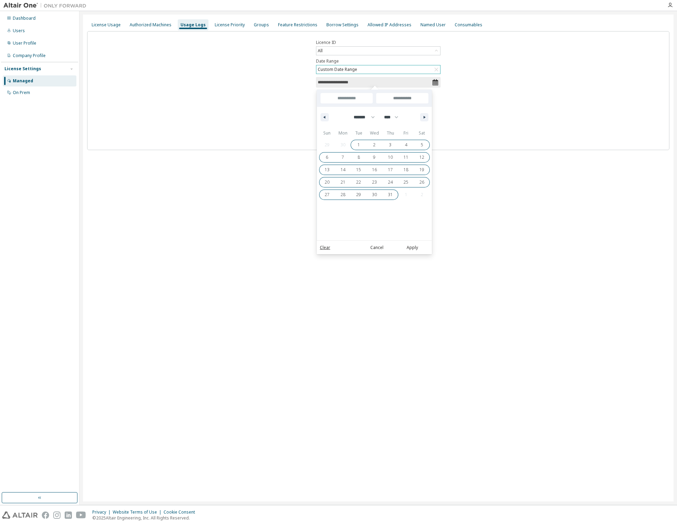
click at [388, 196] on span "31" at bounding box center [390, 194] width 16 height 9
type input "**********"
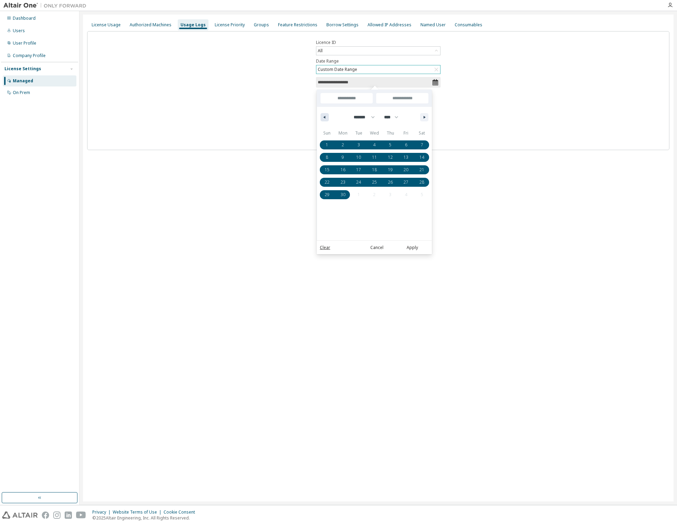
click at [325, 118] on icon "button" at bounding box center [323, 117] width 3 height 3
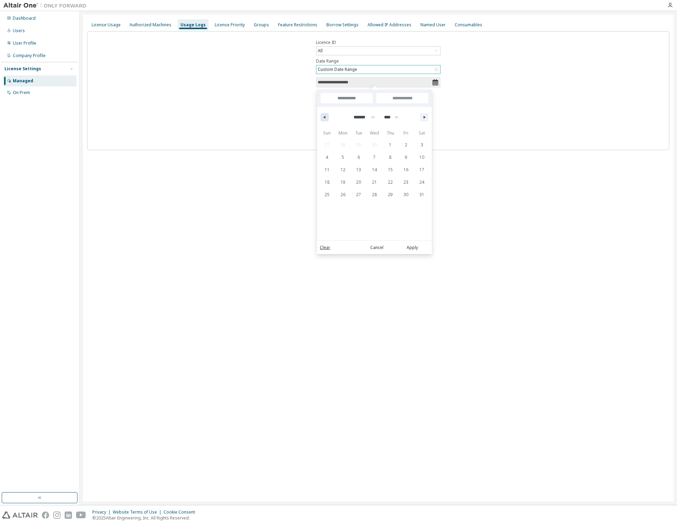
click at [325, 118] on icon "button" at bounding box center [323, 117] width 3 height 3
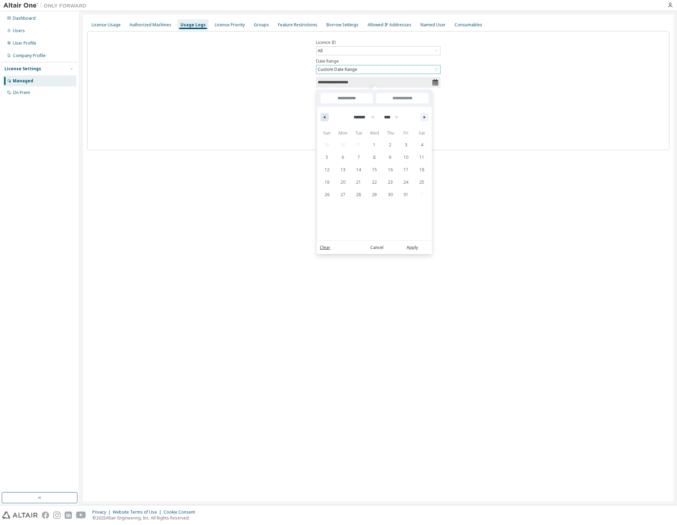
select select "**"
select select "****"
click at [323, 119] on button "button" at bounding box center [324, 117] width 8 height 8
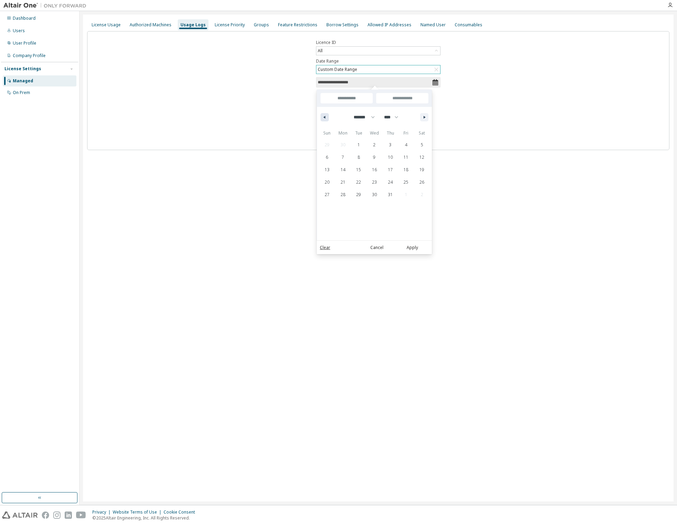
select select "*"
click at [327, 146] on span "1" at bounding box center [327, 145] width 2 height 12
type input "**********"
click at [426, 116] on button "button" at bounding box center [424, 117] width 8 height 8
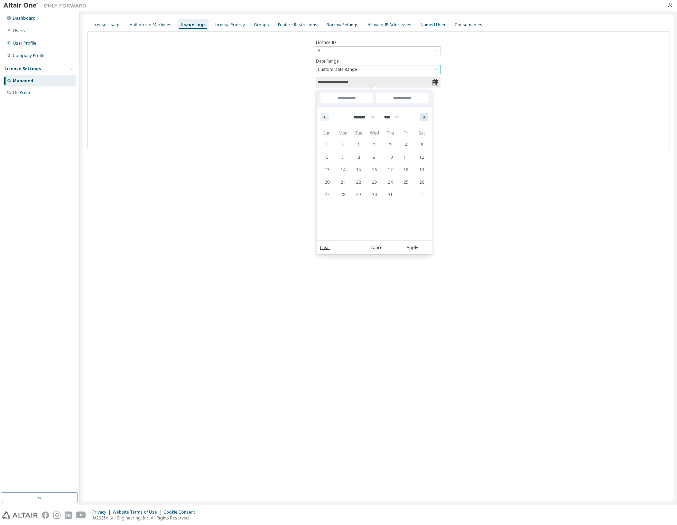
click at [426, 116] on button "button" at bounding box center [424, 117] width 8 height 8
select select "*"
select select "****"
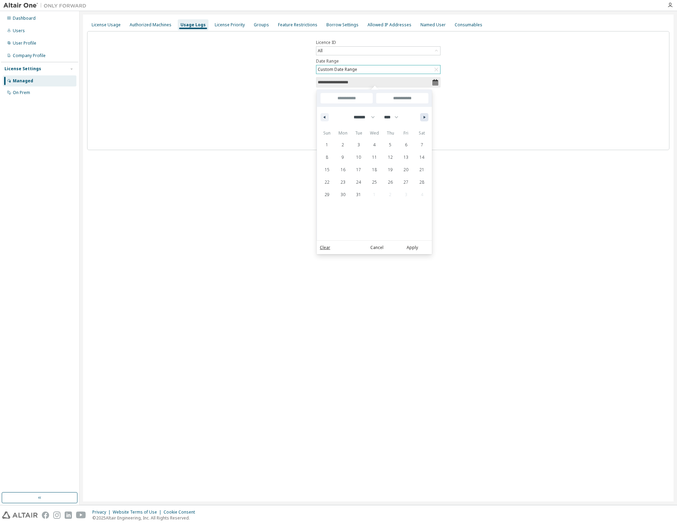
click at [426, 116] on button "button" at bounding box center [424, 117] width 8 height 8
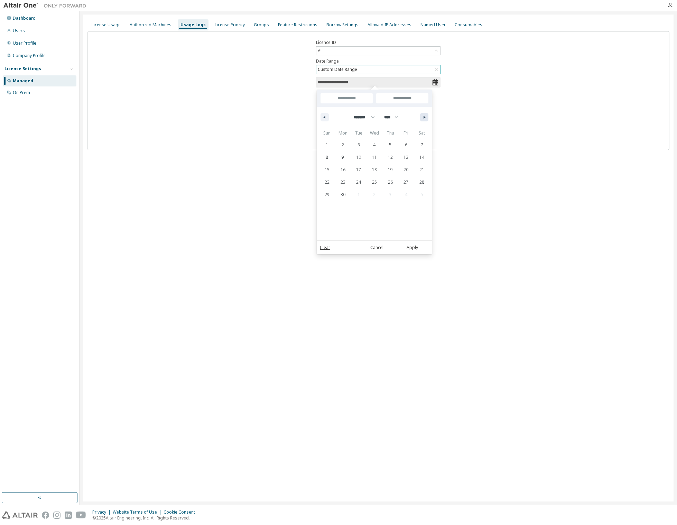
click at [426, 116] on button "button" at bounding box center [424, 117] width 8 height 8
select select "*"
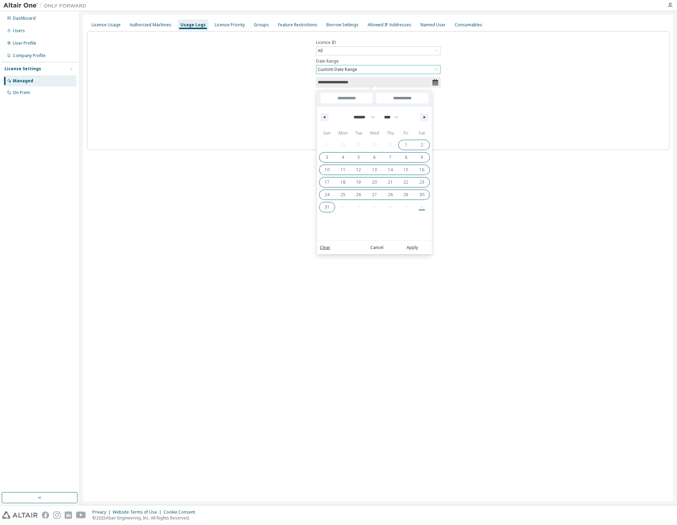
type input "**********"
select select "*"
select select "****"
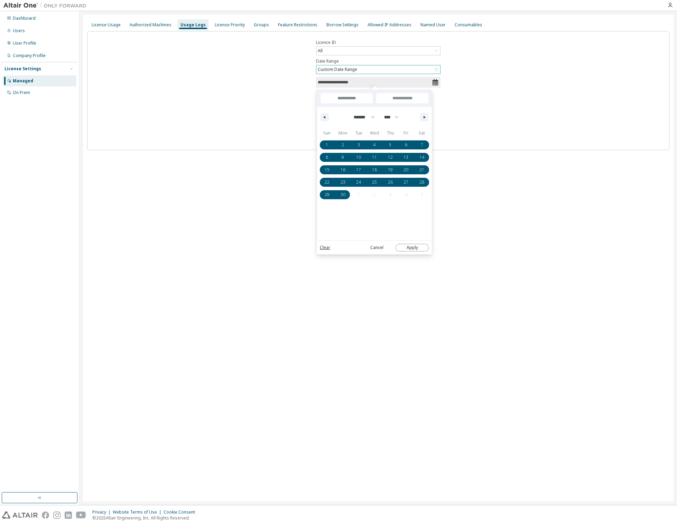
click at [415, 248] on button "Apply" at bounding box center [412, 248] width 33 height 8
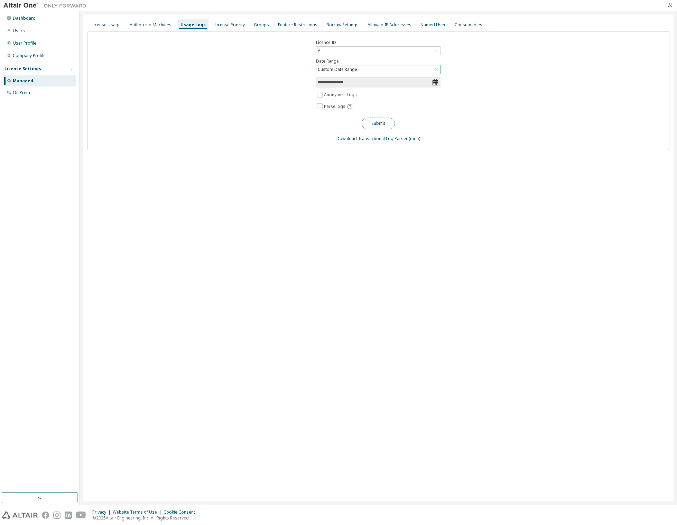
click at [381, 124] on button "Submit" at bounding box center [378, 124] width 33 height 12
